Goal: Task Accomplishment & Management: Use online tool/utility

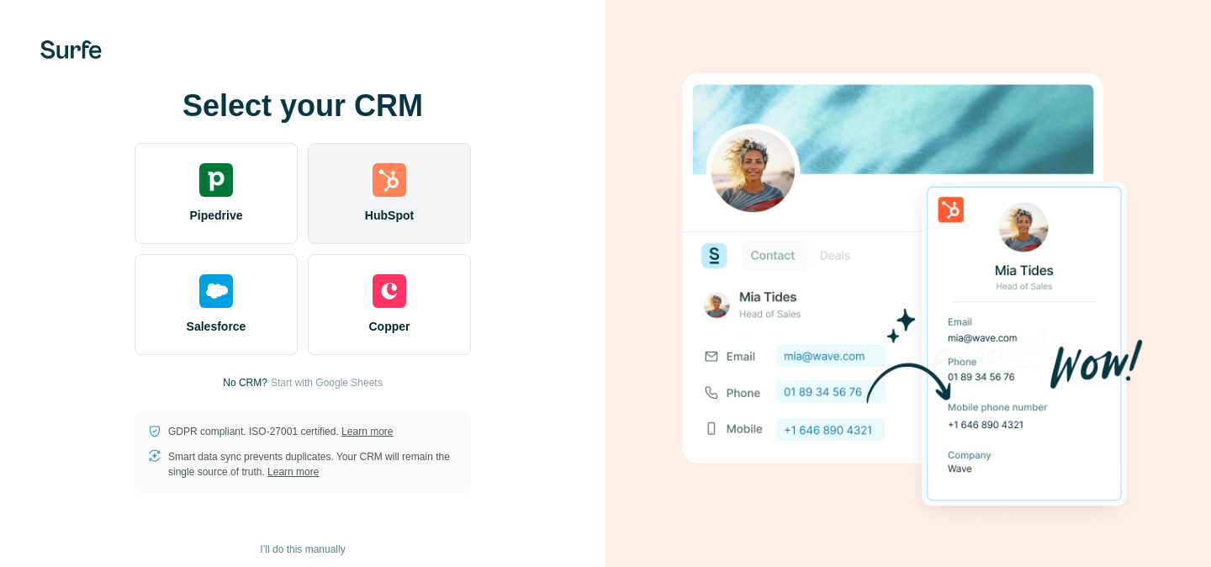
click at [382, 200] on div "HubSpot" at bounding box center [389, 193] width 163 height 101
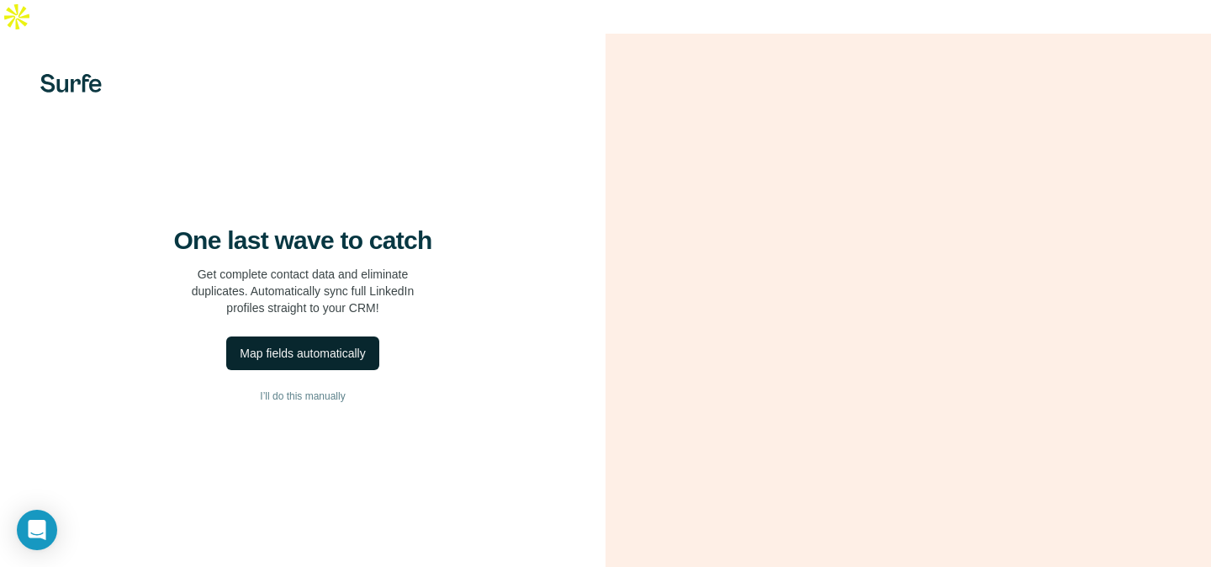
click at [320, 357] on div "Map fields automatically" at bounding box center [302, 353] width 125 height 17
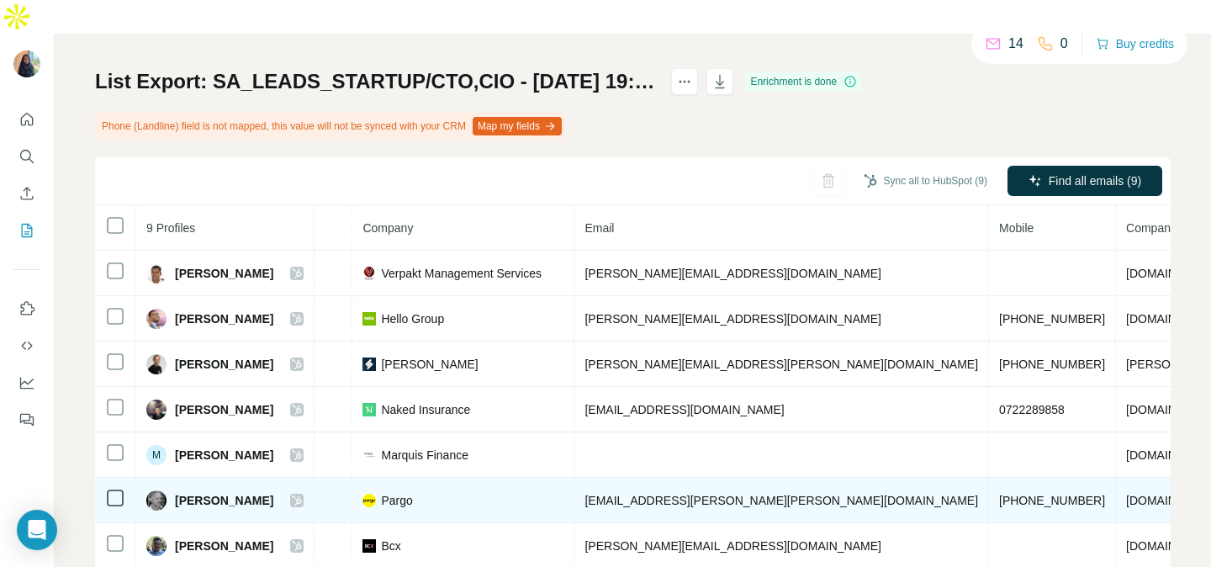
scroll to position [87, 0]
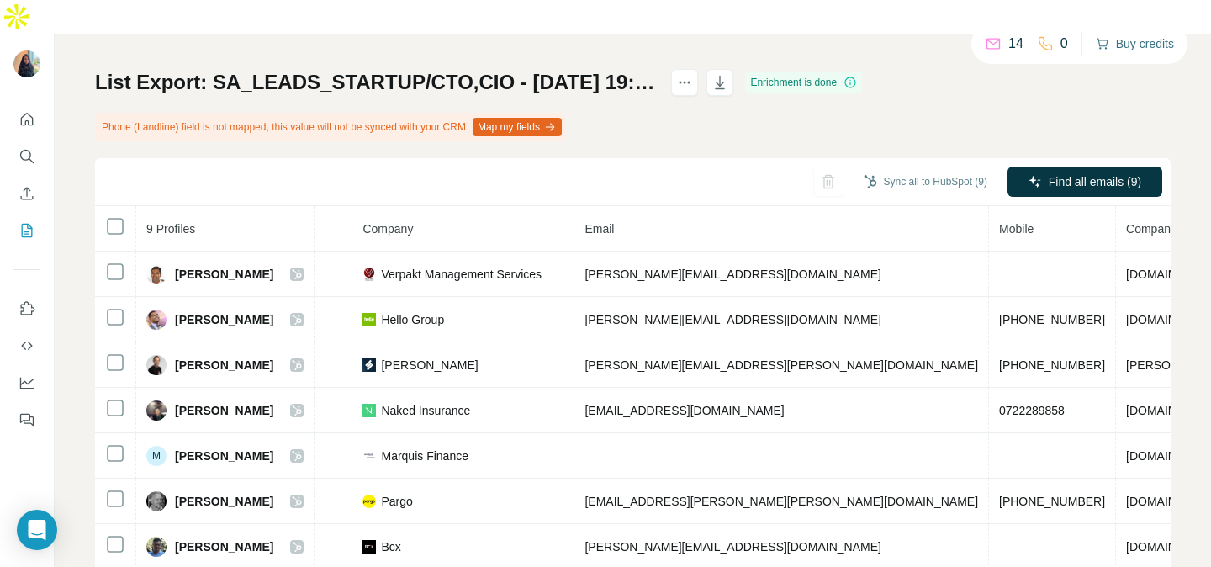
click at [1136, 45] on button "Buy credits" at bounding box center [1135, 44] width 78 height 24
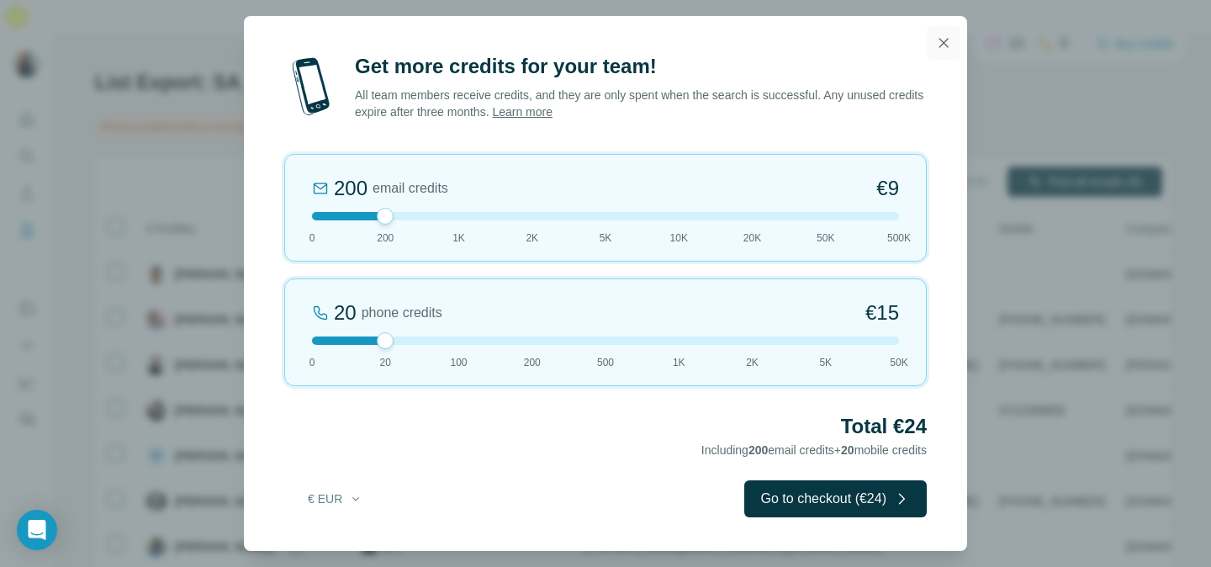
click at [938, 43] on icon "button" at bounding box center [943, 42] width 17 height 17
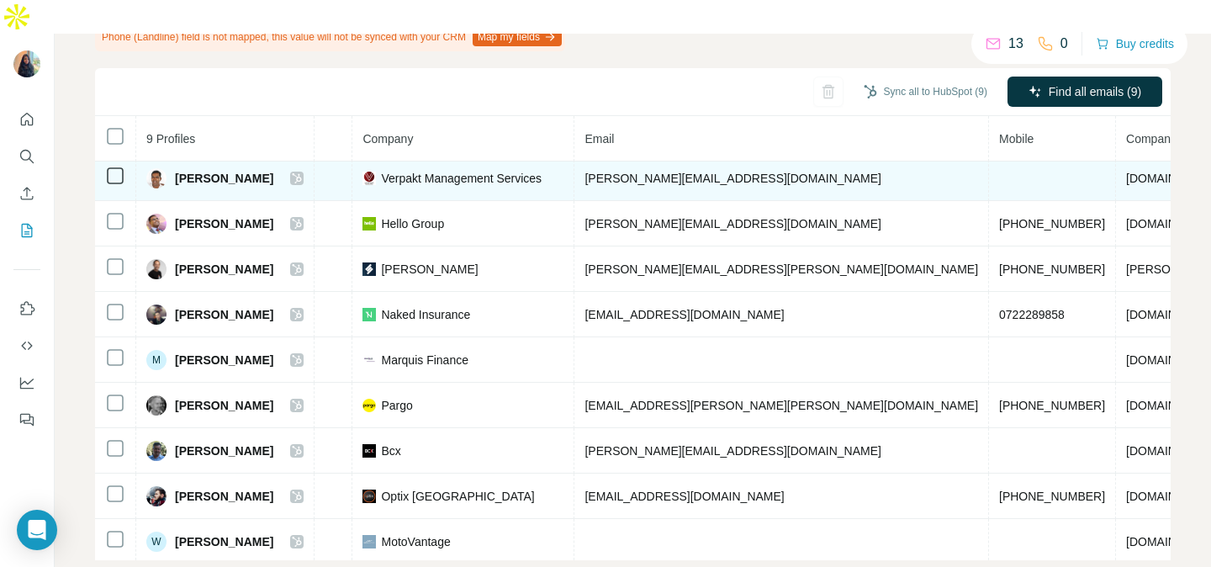
scroll to position [0, 383]
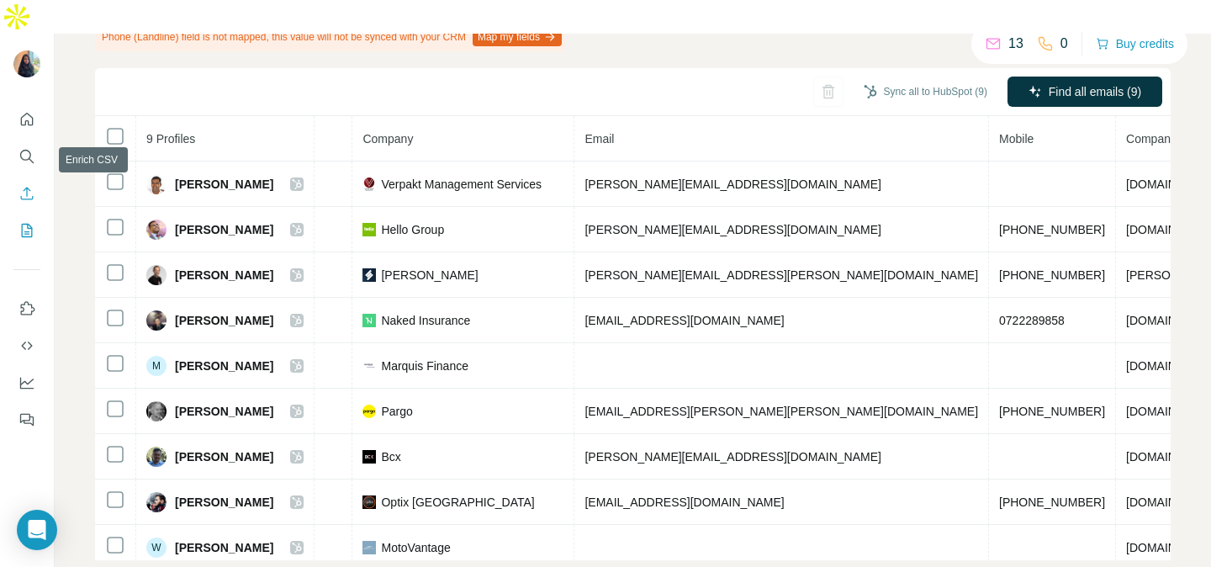
click at [29, 185] on icon "Enrich CSV" at bounding box center [27, 193] width 17 height 17
